Goal: Task Accomplishment & Management: Manage account settings

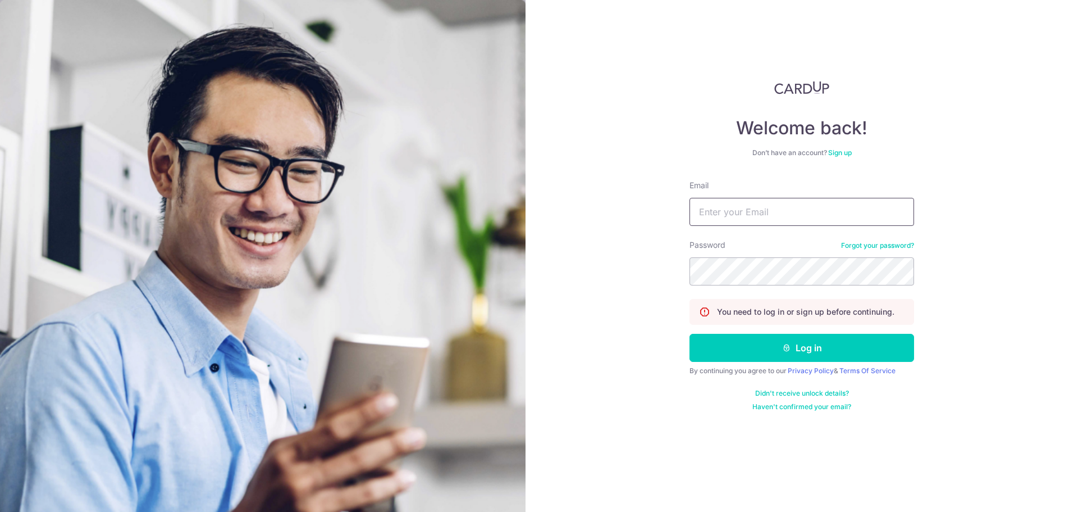
click at [791, 210] on input "Email" at bounding box center [802, 212] width 225 height 28
type input "[EMAIL_ADDRESS][DOMAIN_NAME]"
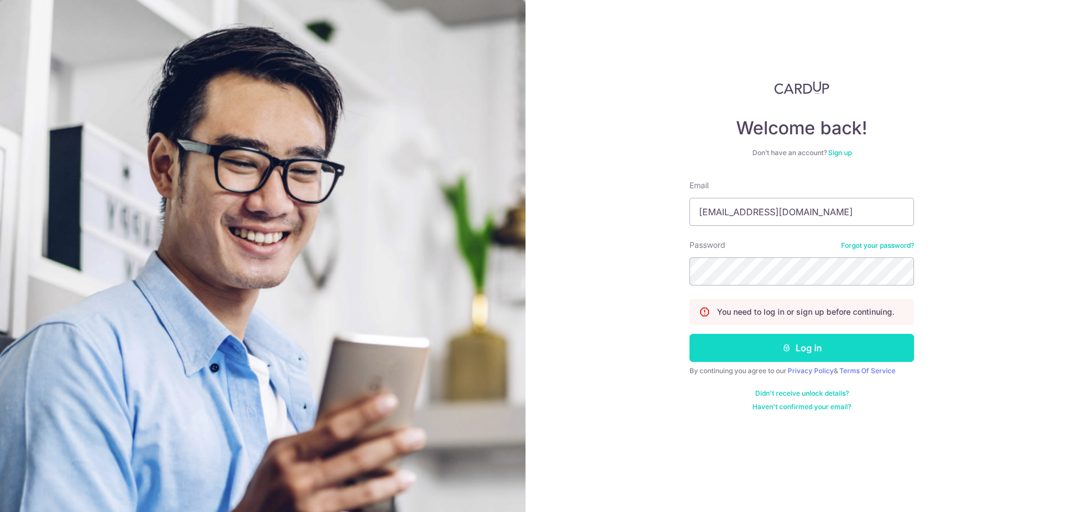
click at [733, 337] on button "Log in" at bounding box center [802, 348] width 225 height 28
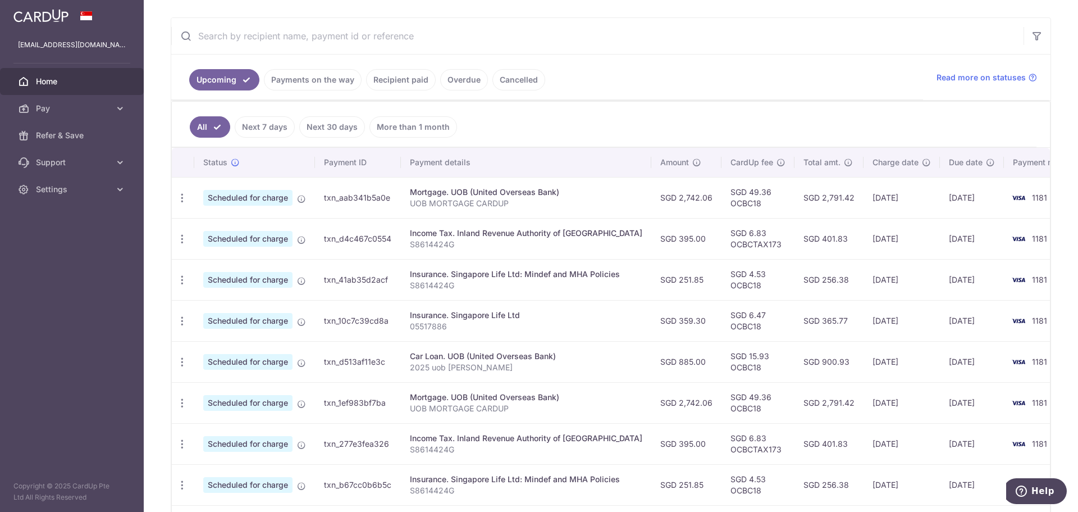
scroll to position [225, 0]
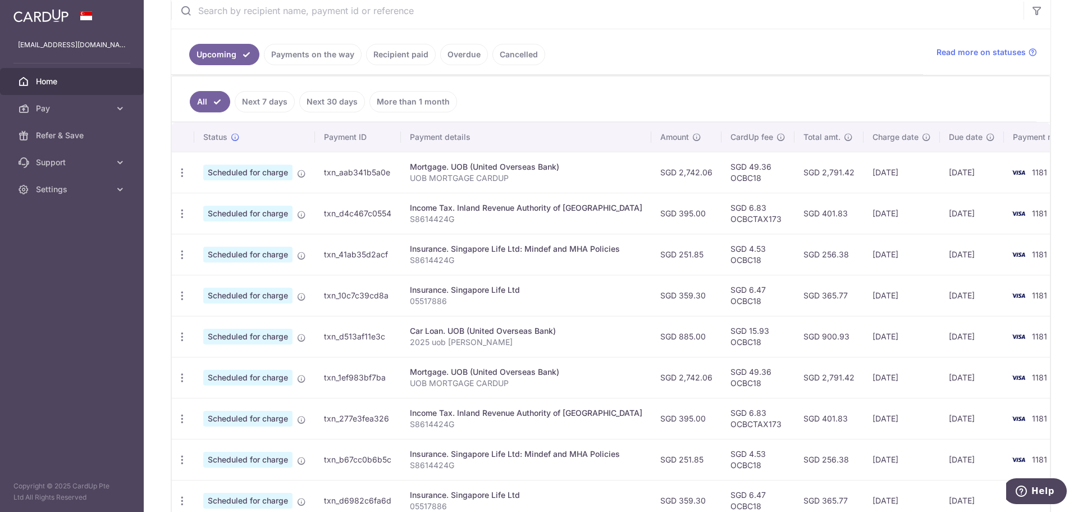
click at [302, 57] on link "Payments on the way" at bounding box center [313, 54] width 98 height 21
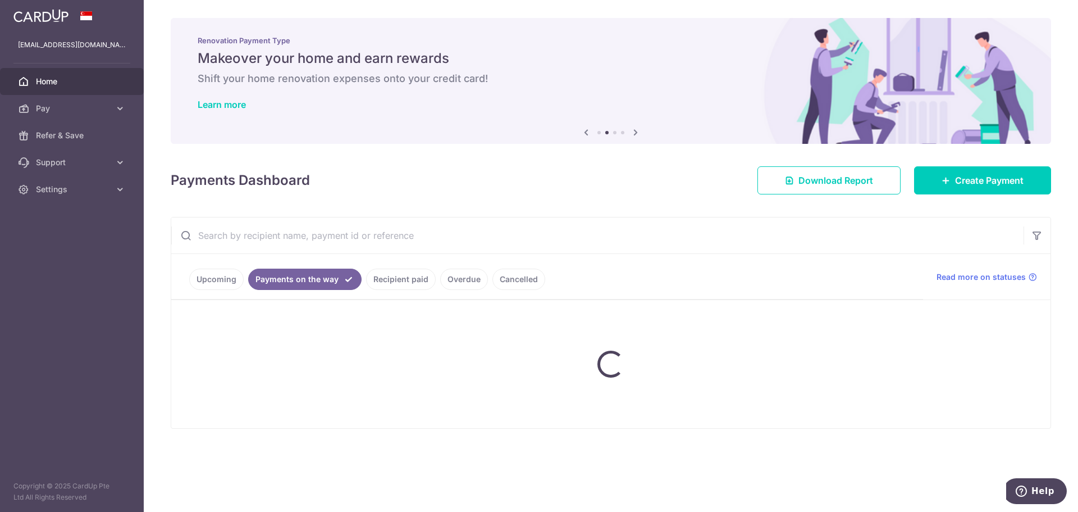
scroll to position [0, 0]
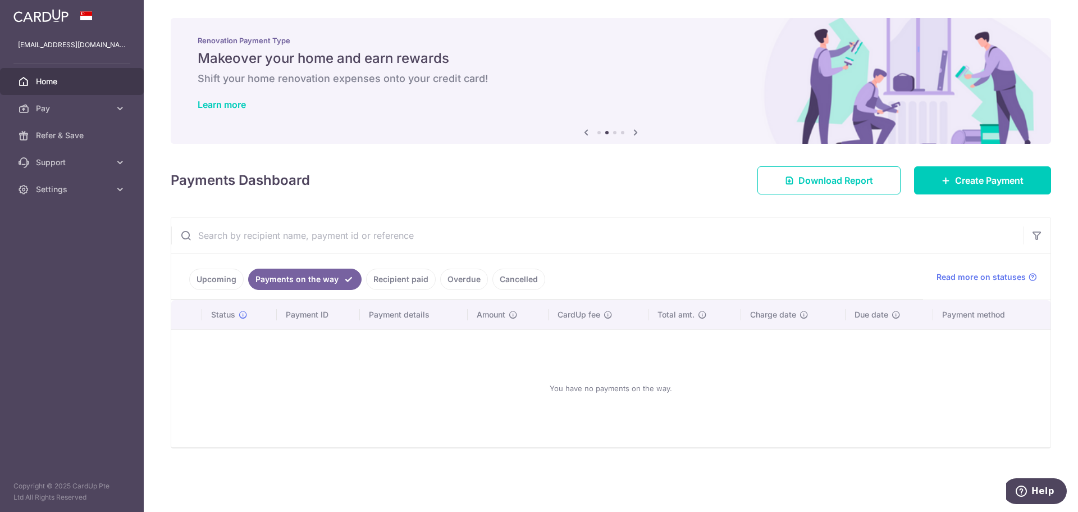
click at [220, 278] on link "Upcoming" at bounding box center [216, 278] width 54 height 21
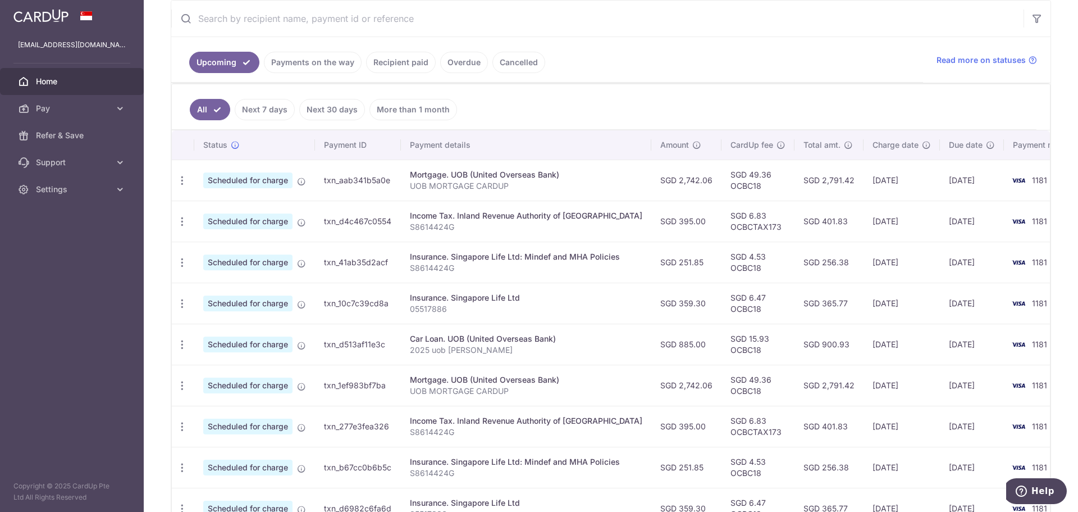
scroll to position [225, 0]
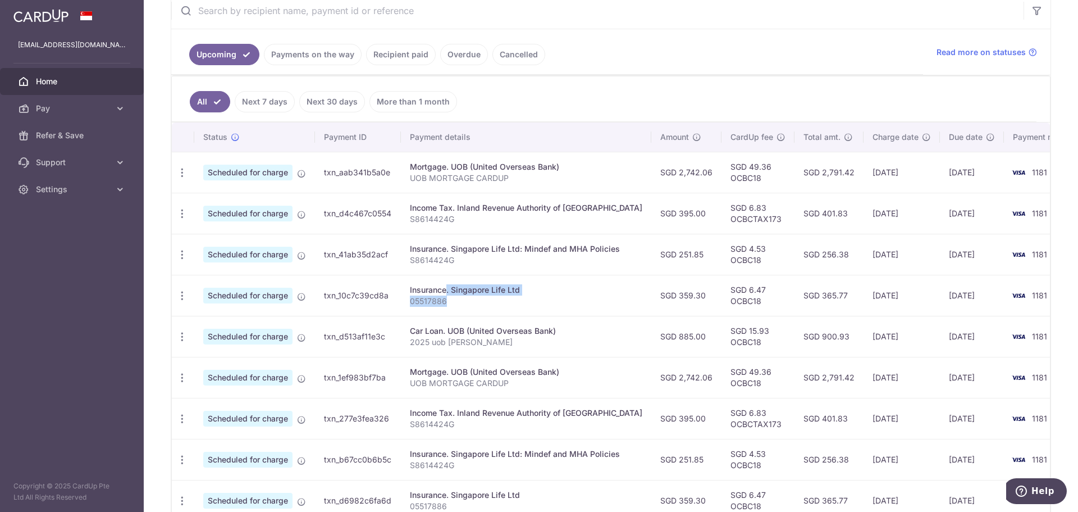
drag, startPoint x: 480, startPoint y: 300, endPoint x: 407, endPoint y: 293, distance: 73.4
click at [407, 293] on td "Insurance. Singapore Life Ltd 05517886" at bounding box center [526, 295] width 250 height 41
drag, startPoint x: 492, startPoint y: 298, endPoint x: 572, endPoint y: 292, distance: 80.5
click at [492, 298] on p "05517886" at bounding box center [526, 300] width 232 height 11
click at [544, 304] on p "05517886" at bounding box center [526, 300] width 232 height 11
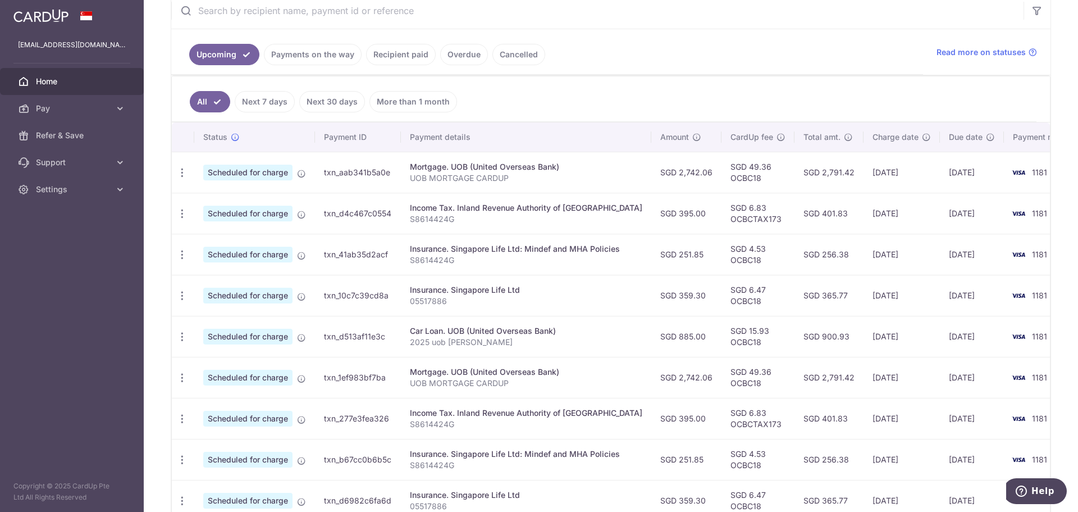
click at [305, 61] on link "Payments on the way" at bounding box center [313, 54] width 98 height 21
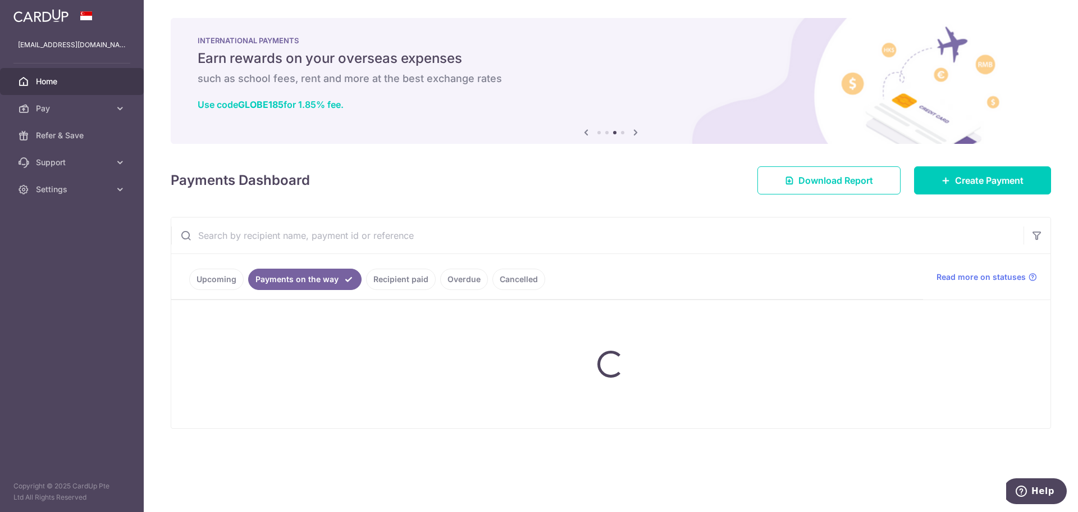
click at [305, 60] on h5 "Earn rewards on your overseas expenses" at bounding box center [611, 58] width 827 height 18
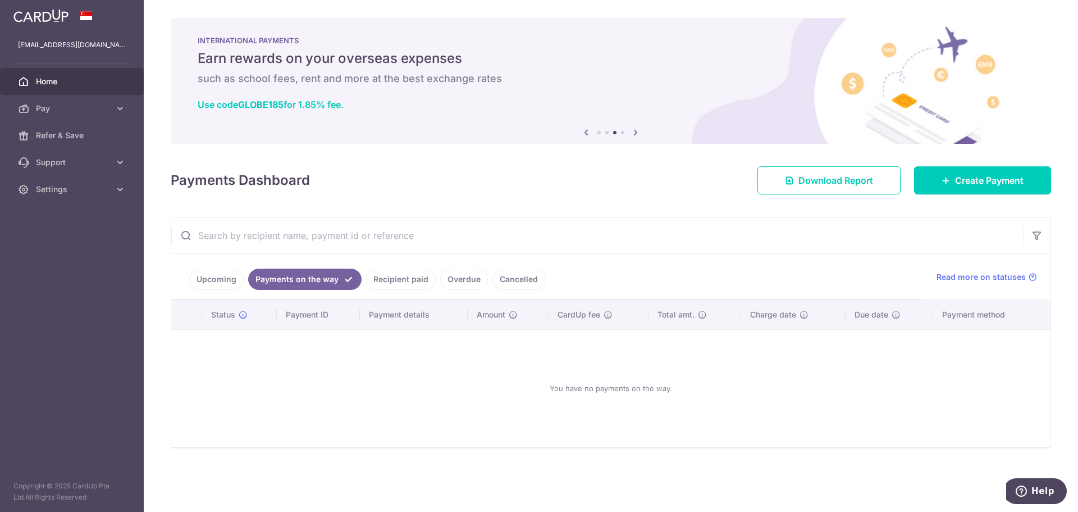
click at [406, 276] on link "Recipient paid" at bounding box center [401, 278] width 70 height 21
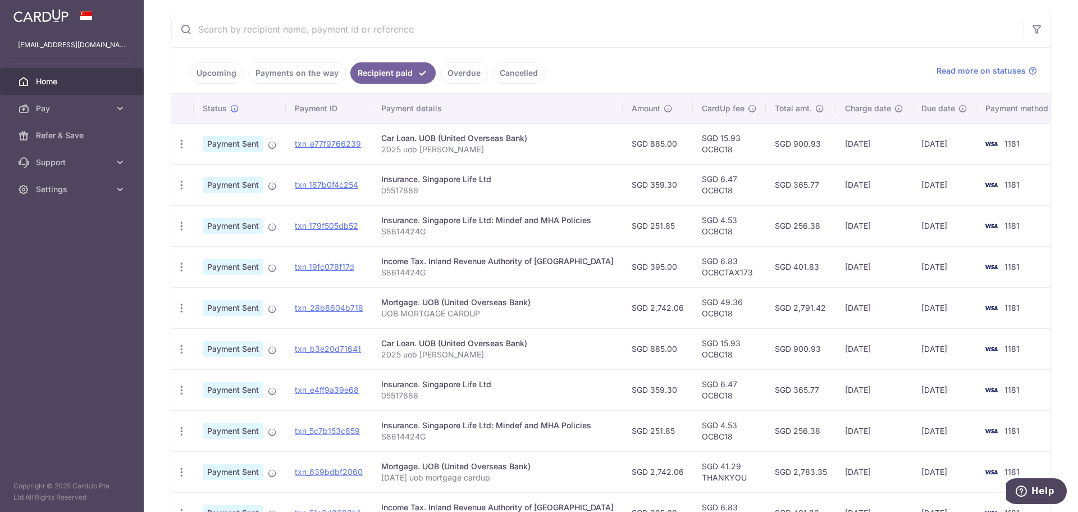
scroll to position [225, 0]
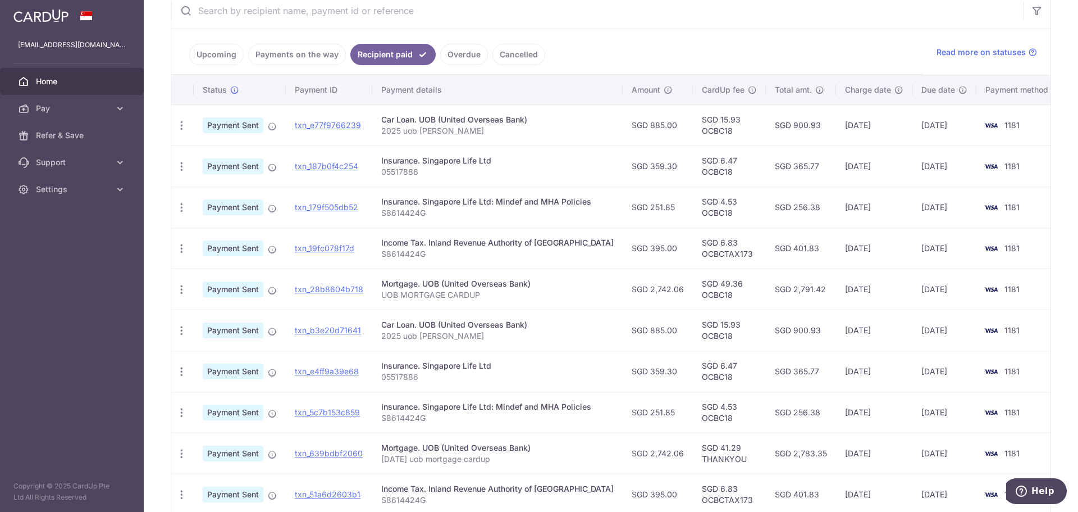
click at [451, 47] on link "Overdue" at bounding box center [464, 54] width 48 height 21
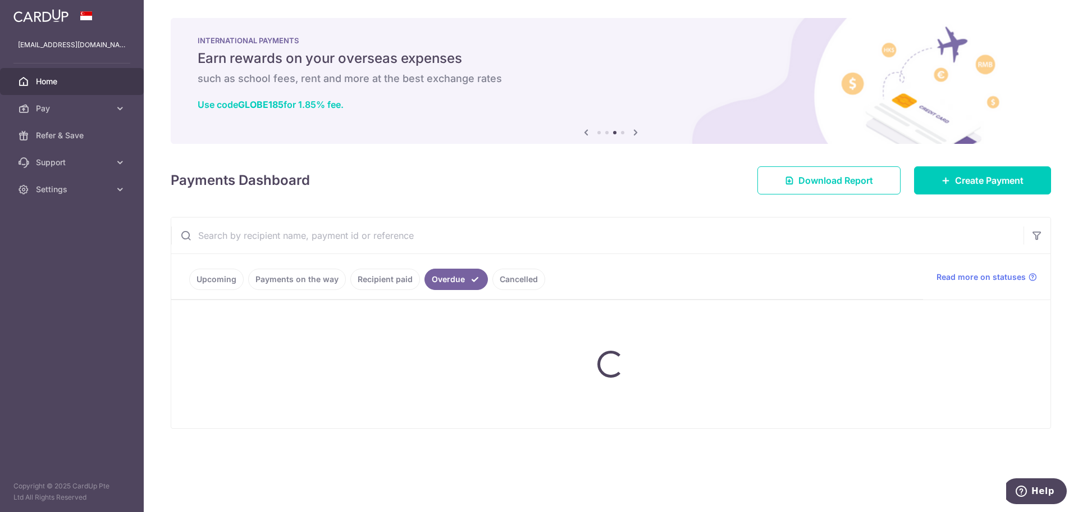
scroll to position [0, 0]
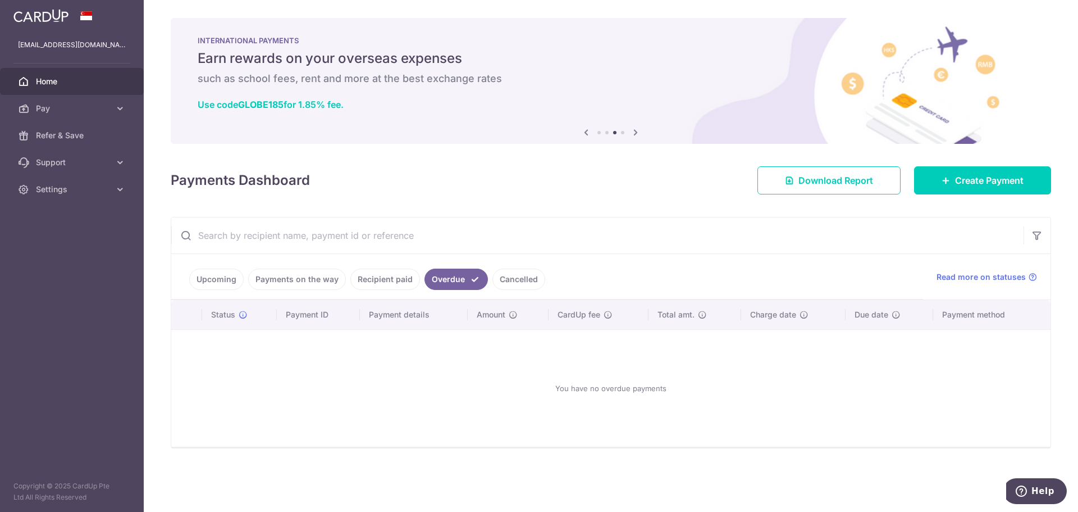
click at [517, 277] on link "Cancelled" at bounding box center [518, 278] width 53 height 21
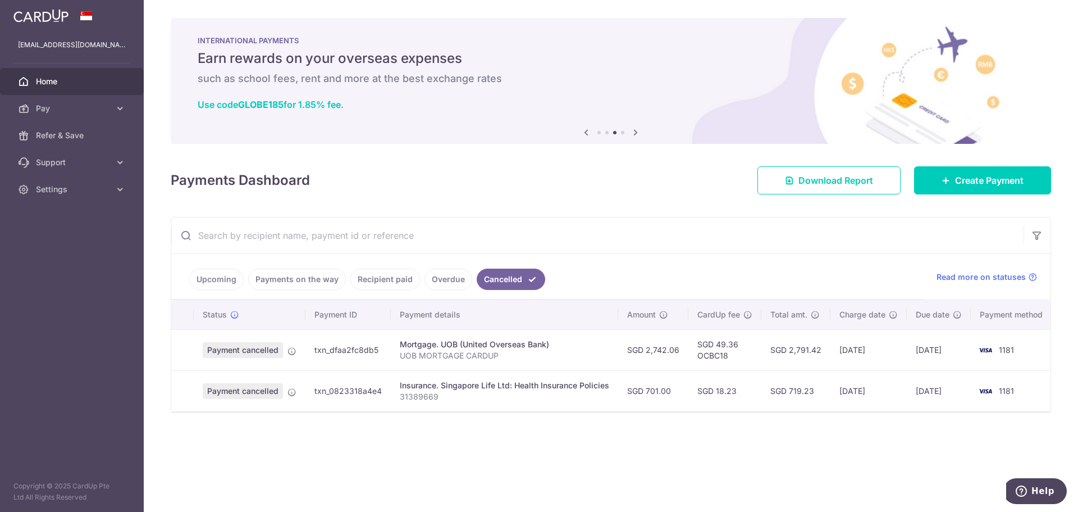
click at [208, 278] on link "Upcoming" at bounding box center [216, 278] width 54 height 21
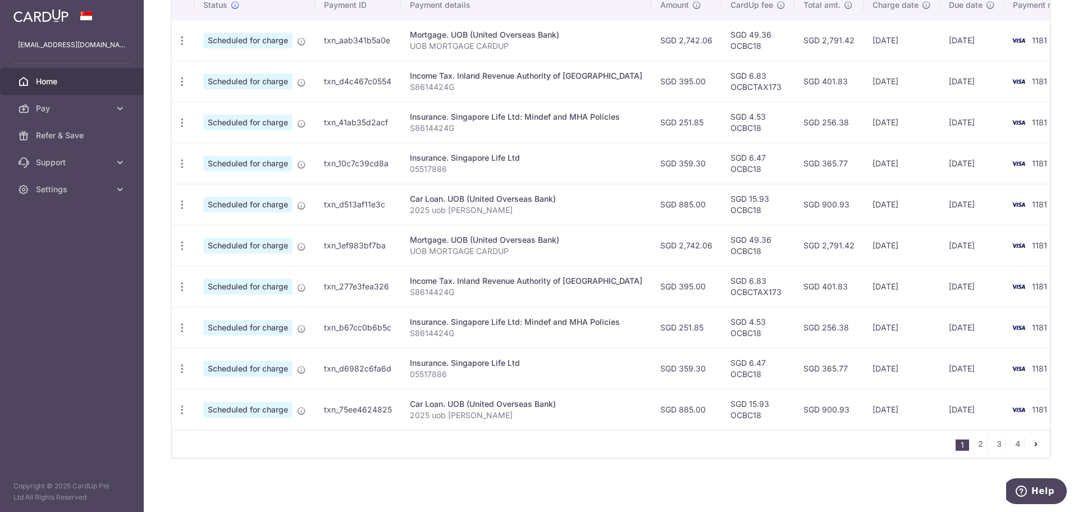
scroll to position [138, 0]
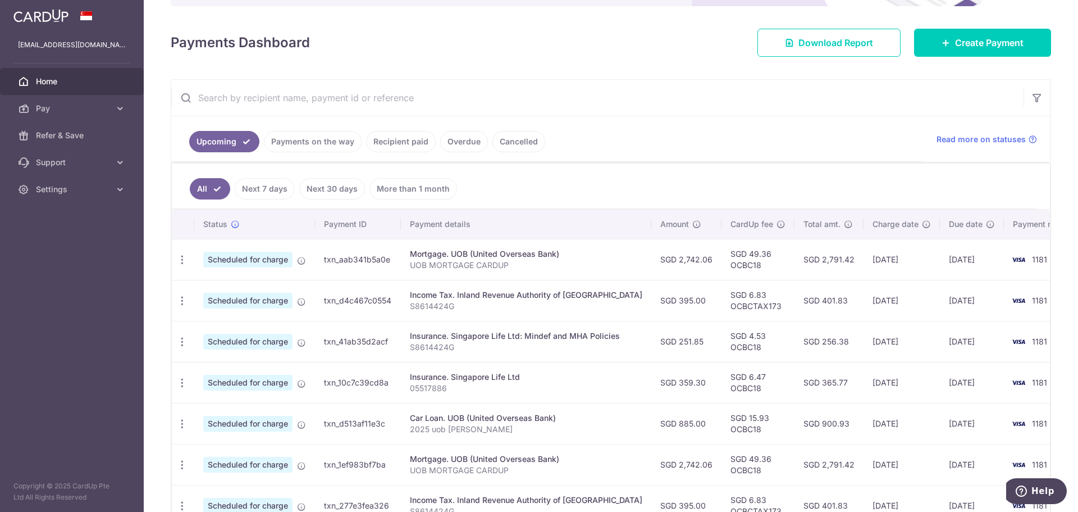
click at [313, 142] on link "Payments on the way" at bounding box center [313, 141] width 98 height 21
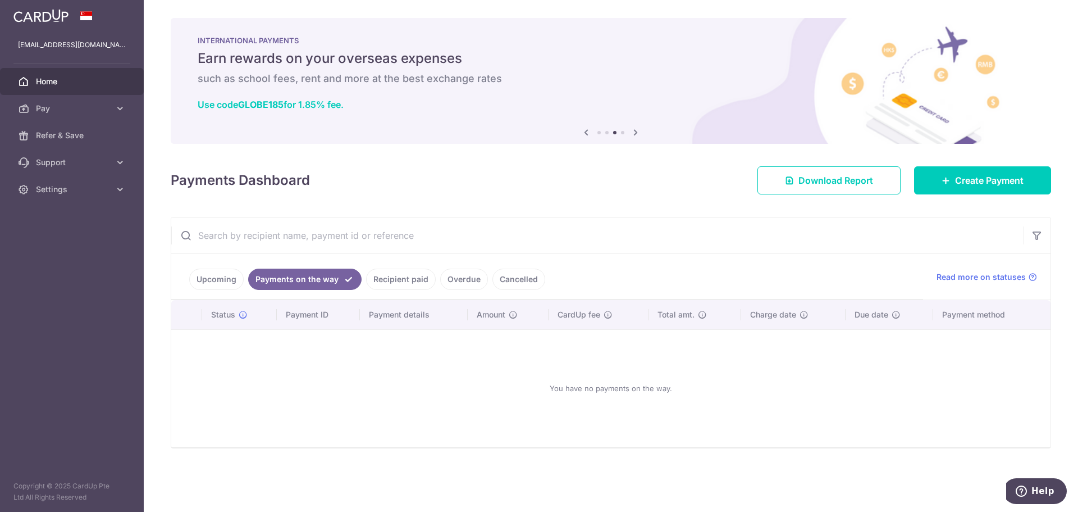
click at [401, 284] on link "Recipient paid" at bounding box center [401, 278] width 70 height 21
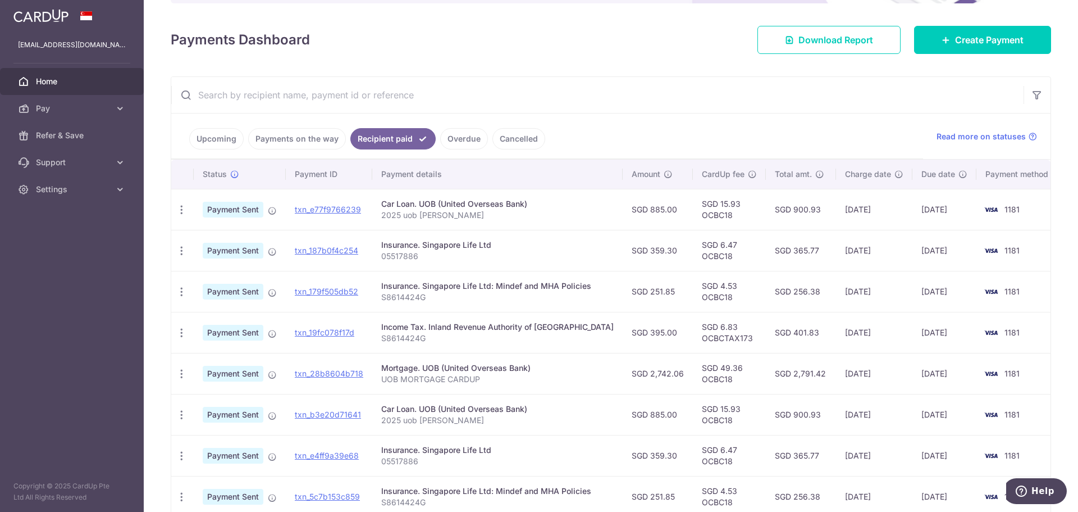
scroll to position [28, 0]
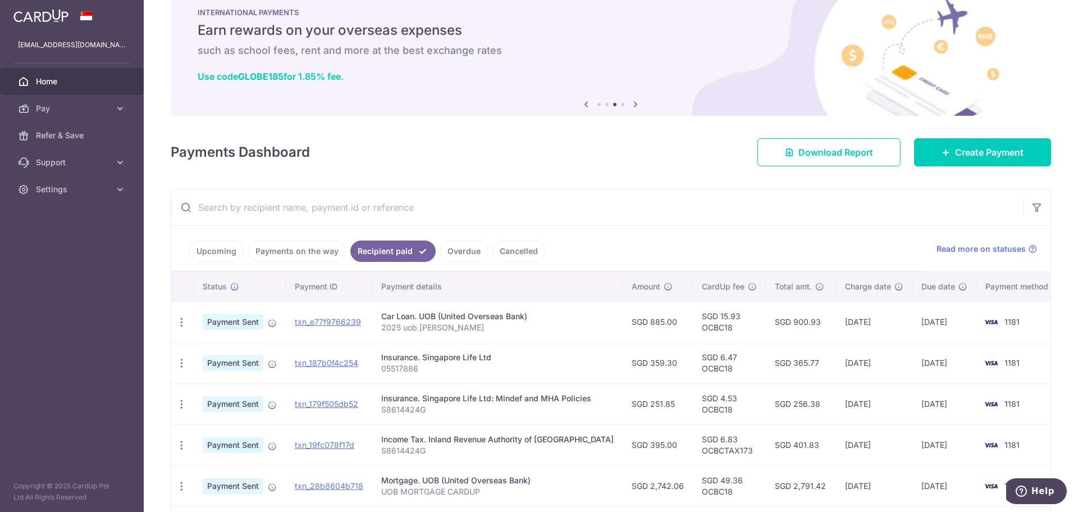
click at [93, 83] on span "Home" at bounding box center [73, 81] width 74 height 11
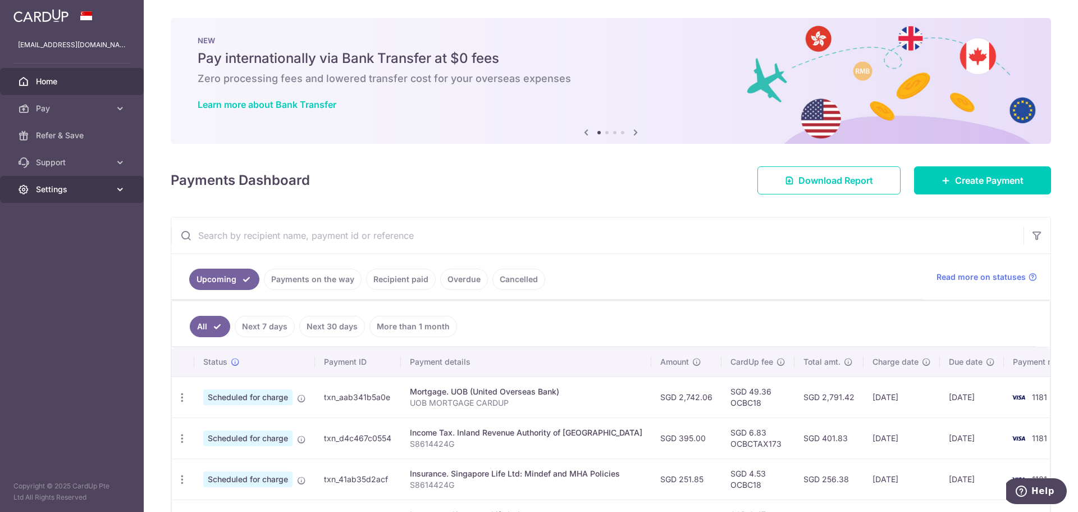
click at [72, 191] on span "Settings" at bounding box center [73, 189] width 74 height 11
click at [63, 246] on span "Logout" at bounding box center [73, 243] width 74 height 11
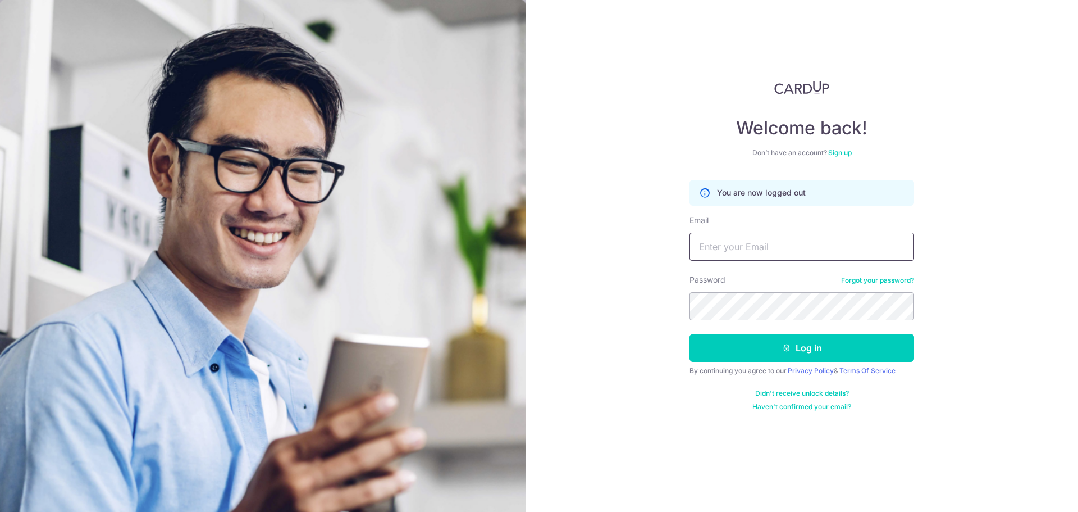
drag, startPoint x: 795, startPoint y: 244, endPoint x: 783, endPoint y: 258, distance: 18.8
click at [795, 244] on input "Email" at bounding box center [802, 246] width 225 height 28
type input "[EMAIL_ADDRESS][DOMAIN_NAME]"
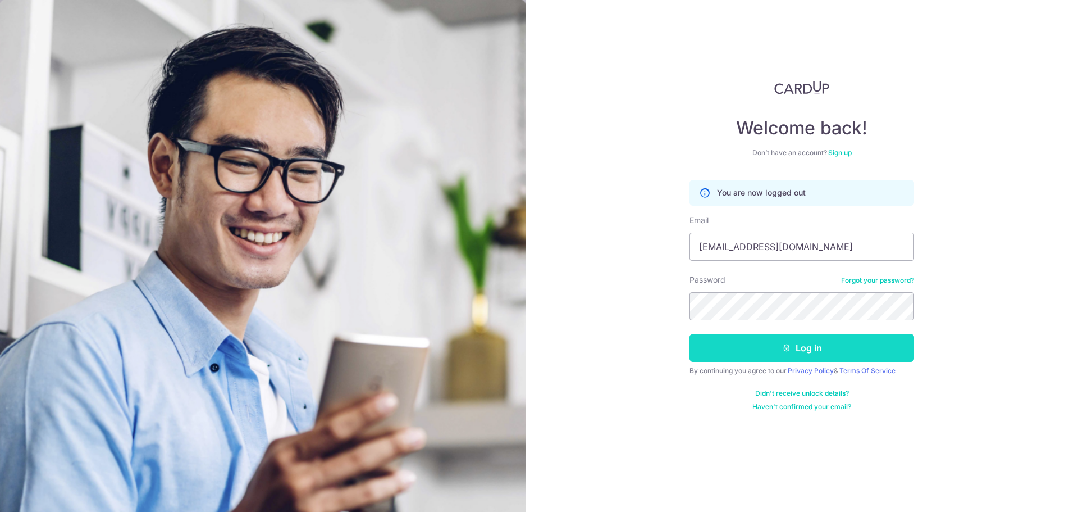
click at [772, 348] on button "Log in" at bounding box center [802, 348] width 225 height 28
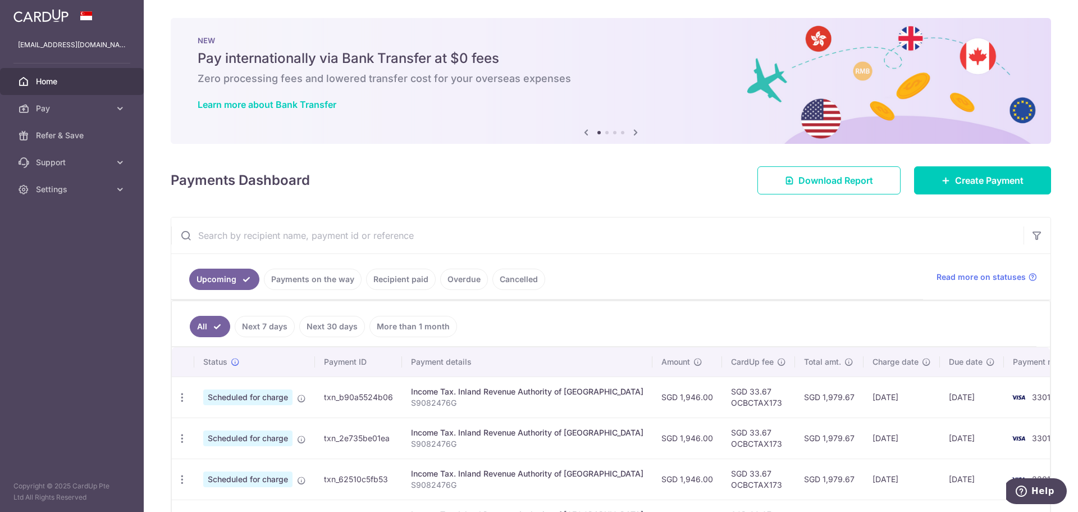
scroll to position [56, 0]
